Goal: Task Accomplishment & Management: Use online tool/utility

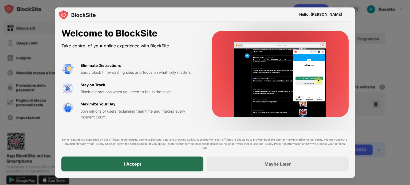
click at [165, 165] on div "I Accept" at bounding box center [132, 164] width 142 height 15
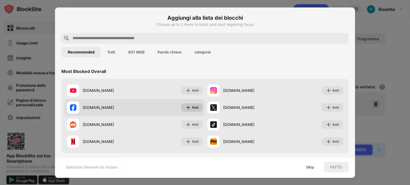
click at [193, 108] on div "Add" at bounding box center [195, 107] width 7 height 5
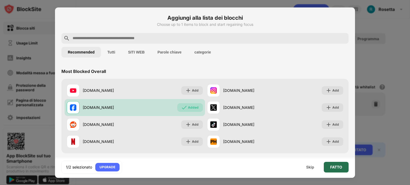
click at [339, 168] on div "FATTO" at bounding box center [336, 167] width 12 height 4
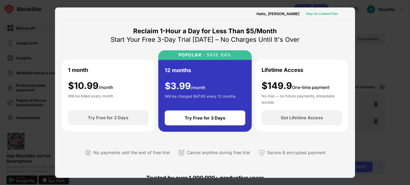
click at [323, 15] on div "Skip for Limited Plan" at bounding box center [322, 13] width 32 height 5
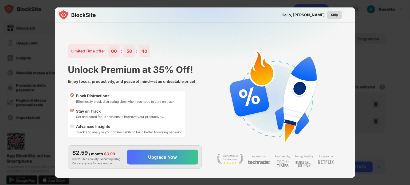
click at [337, 14] on div "Skip" at bounding box center [334, 14] width 7 height 5
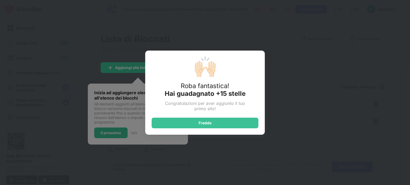
click at [296, 59] on div "🙌🏻 Roba fantastica! Hai guadagnato +15 stelle Congratulazioni per aver aggiunto…" at bounding box center [205, 92] width 410 height 185
click at [305, 26] on div "🙌🏻 Roba fantastica! Hai guadagnato +15 stelle Congratulazioni per aver aggiunto…" at bounding box center [205, 92] width 410 height 185
